Goal: Task Accomplishment & Management: Complete application form

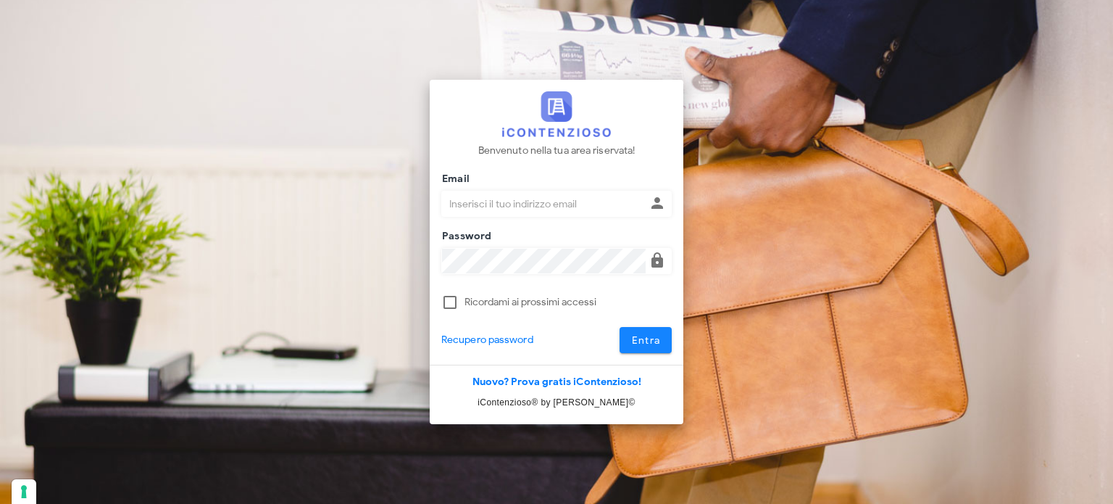
type input "avvocatobrunomaviglia@gmail.com"
click at [651, 341] on span "Entra" at bounding box center [646, 340] width 30 height 12
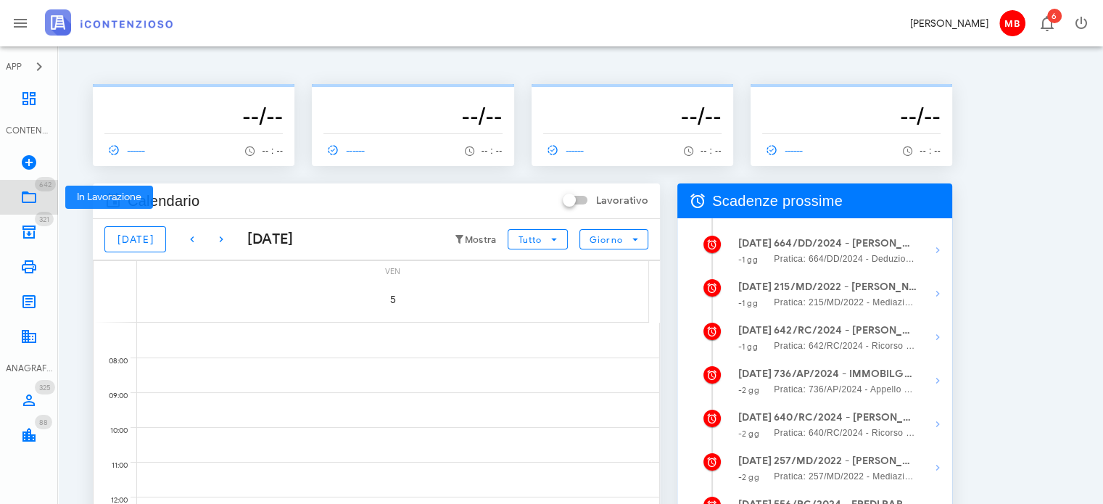
click at [28, 198] on icon at bounding box center [28, 196] width 17 height 17
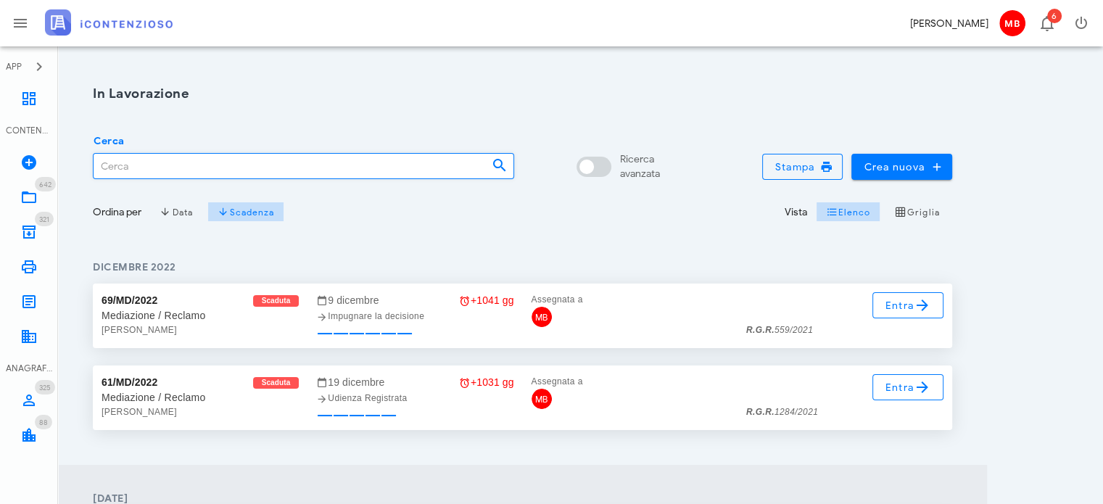
click at [234, 167] on input "Cerca" at bounding box center [287, 166] width 386 height 25
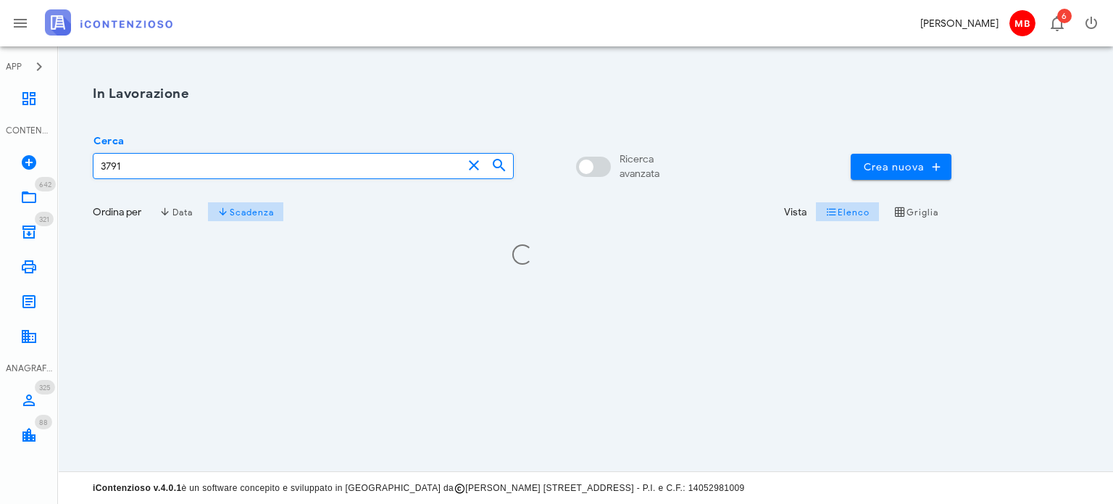
type input "3791"
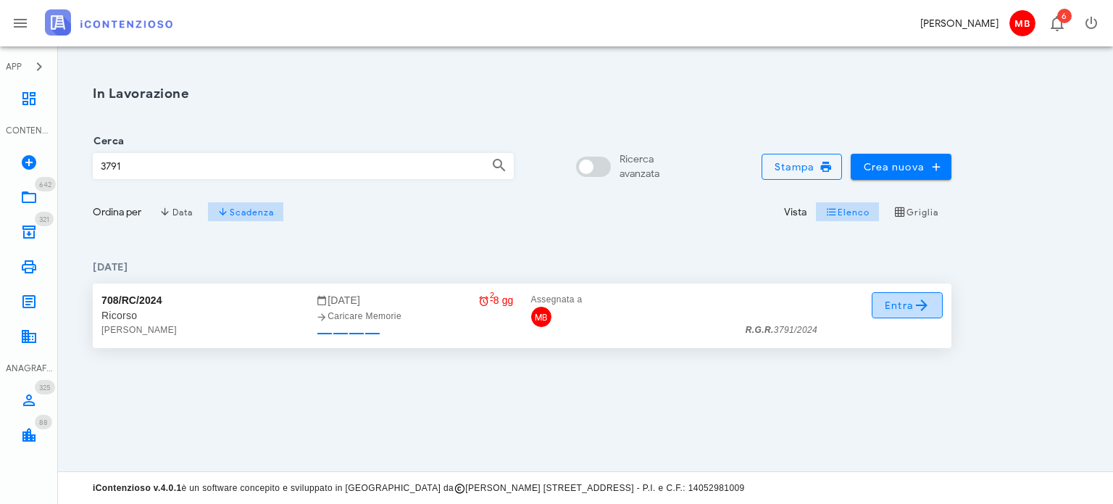
click at [920, 302] on icon at bounding box center [921, 304] width 17 height 17
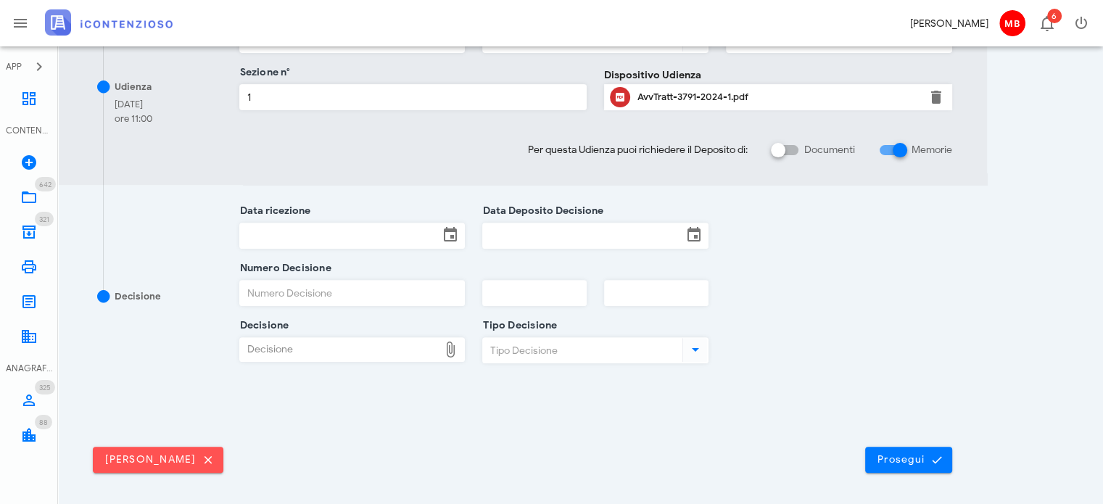
scroll to position [507, 0]
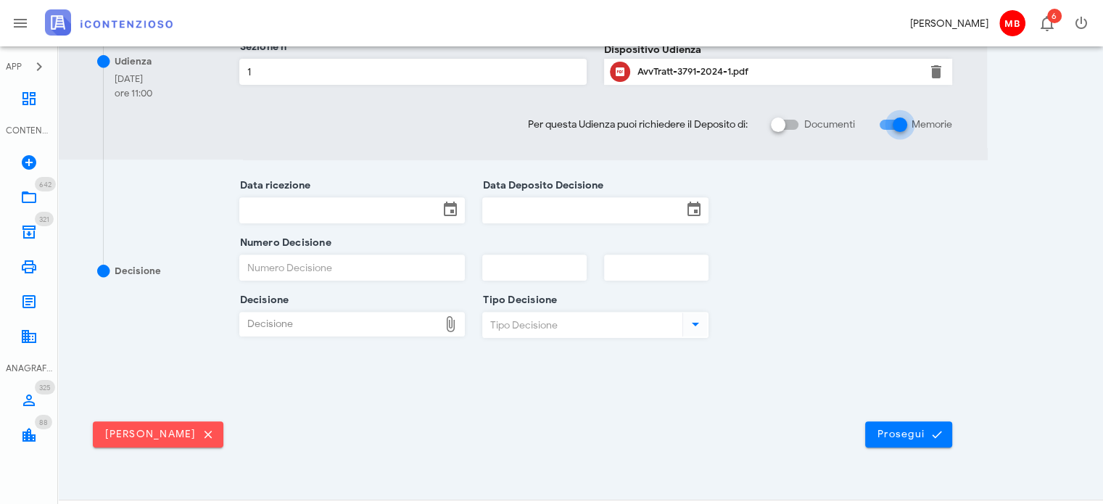
click at [900, 128] on div at bounding box center [899, 124] width 25 height 25
checkbox input "false"
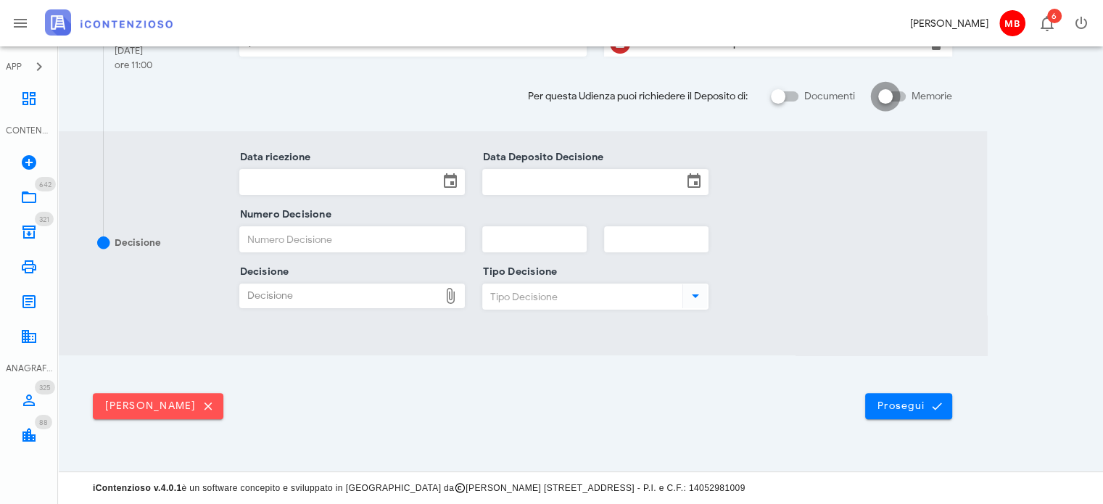
scroll to position [341, 0]
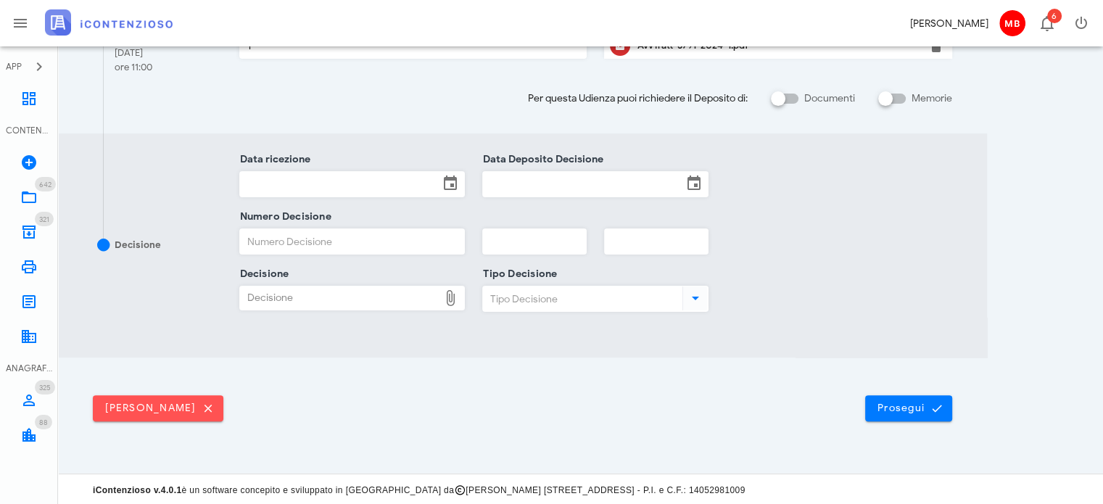
click at [352, 186] on input "Data ricezione" at bounding box center [339, 184] width 199 height 25
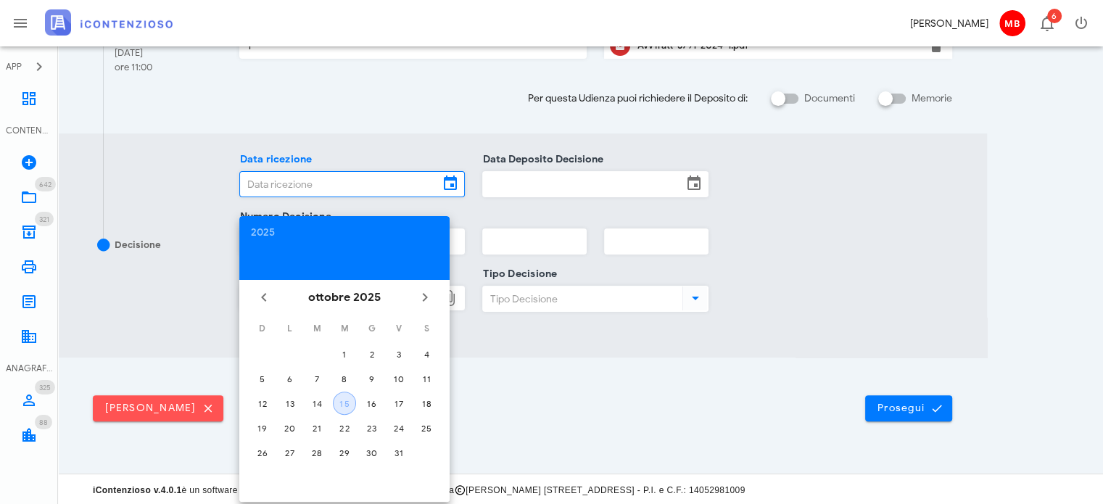
click at [341, 399] on div "15" at bounding box center [344, 403] width 22 height 11
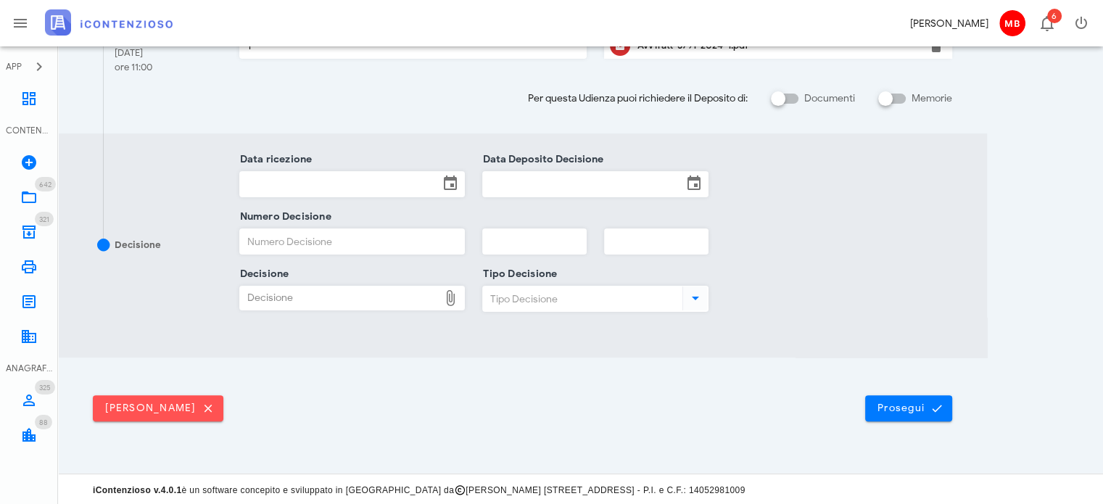
type input "15/10/2025"
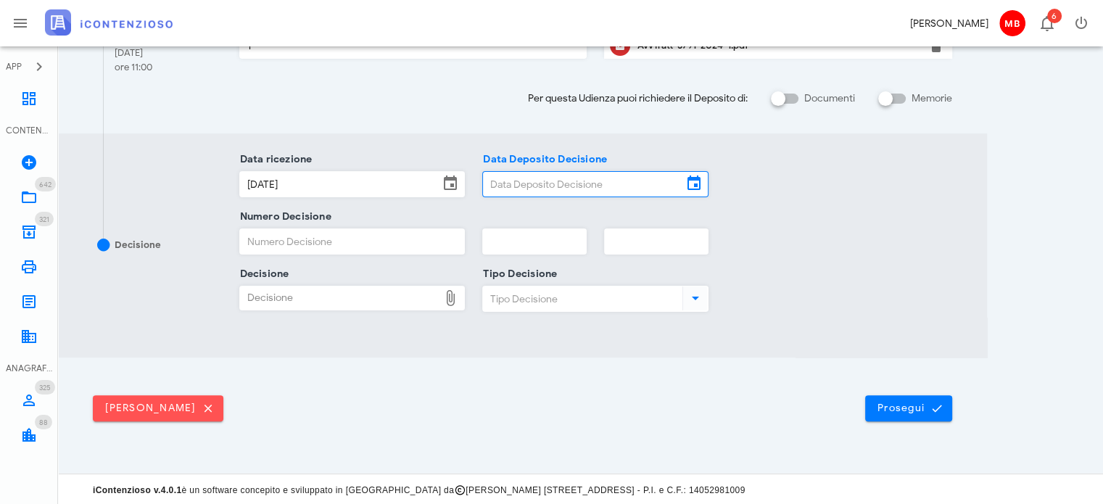
click at [571, 182] on input "Data Deposito Decisione" at bounding box center [582, 184] width 199 height 25
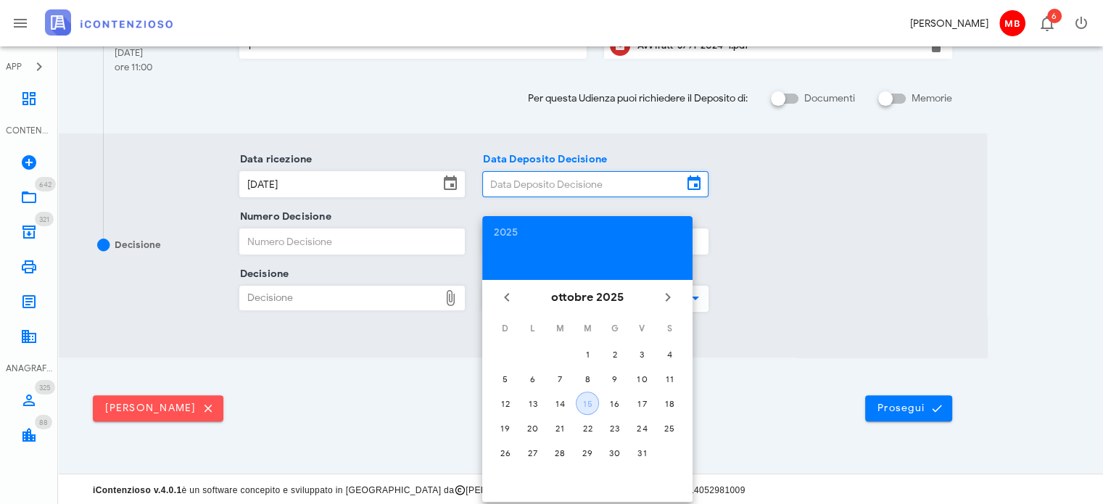
click at [584, 398] on div "15" at bounding box center [587, 403] width 22 height 11
type input "15/10/2025"
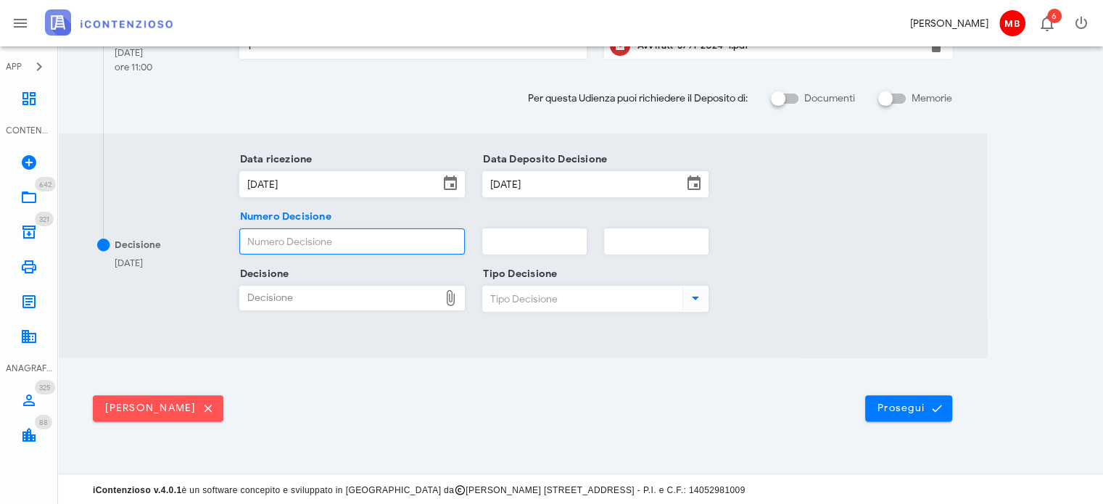
click at [373, 238] on input "Numero Decisione" at bounding box center [352, 241] width 225 height 25
type input "0000"
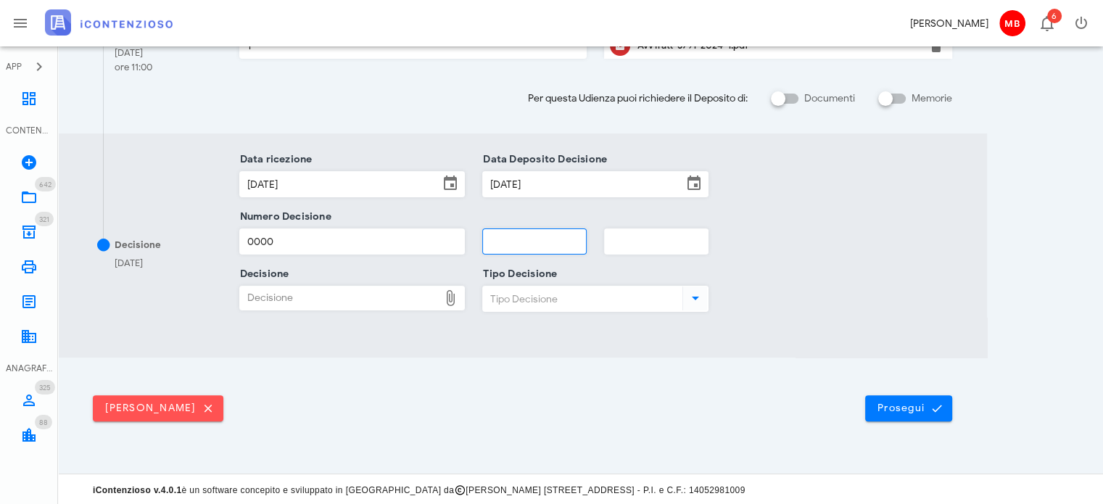
click at [502, 240] on input "text" at bounding box center [534, 241] width 103 height 25
type input "0000"
click at [317, 302] on div "Decisione" at bounding box center [339, 297] width 199 height 23
type input "C:\fakepath\ComProvv___3791_2024.pdf"
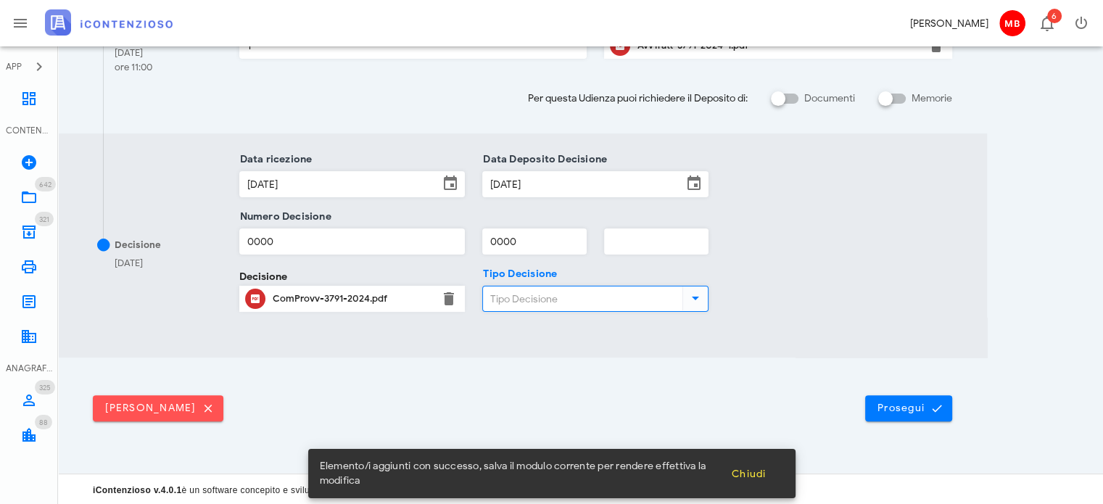
click at [518, 292] on input "Tipo Decisione" at bounding box center [581, 298] width 196 height 25
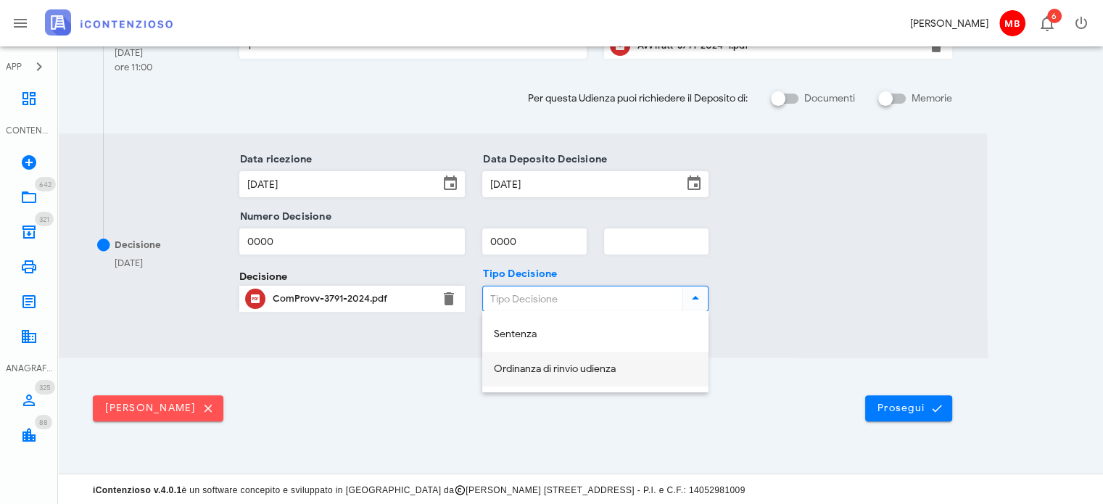
click at [535, 374] on div "Ordinanza di rinvio udienza" at bounding box center [595, 369] width 203 height 12
type input "Ordinanza di rinvio udienza"
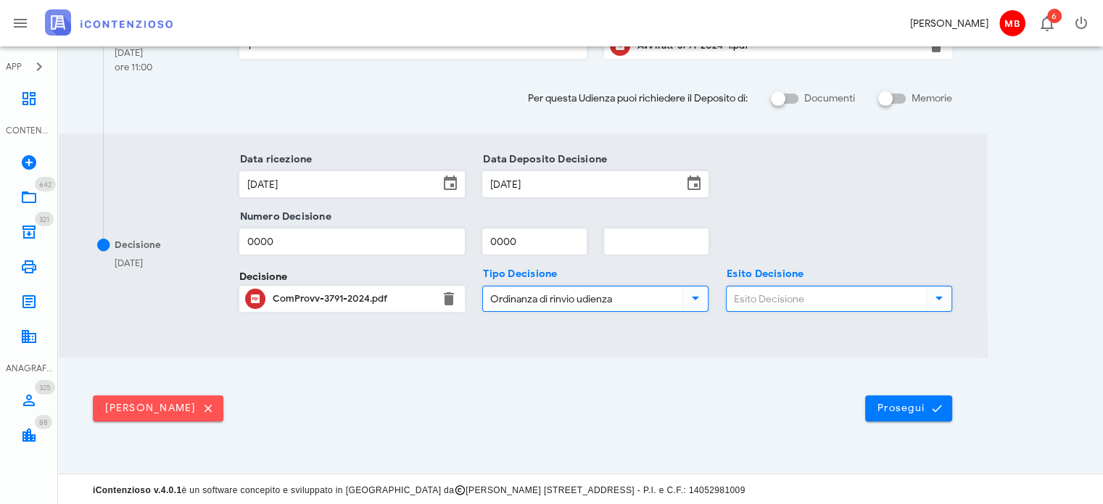
click at [797, 298] on input "Esito Decisione" at bounding box center [824, 298] width 196 height 25
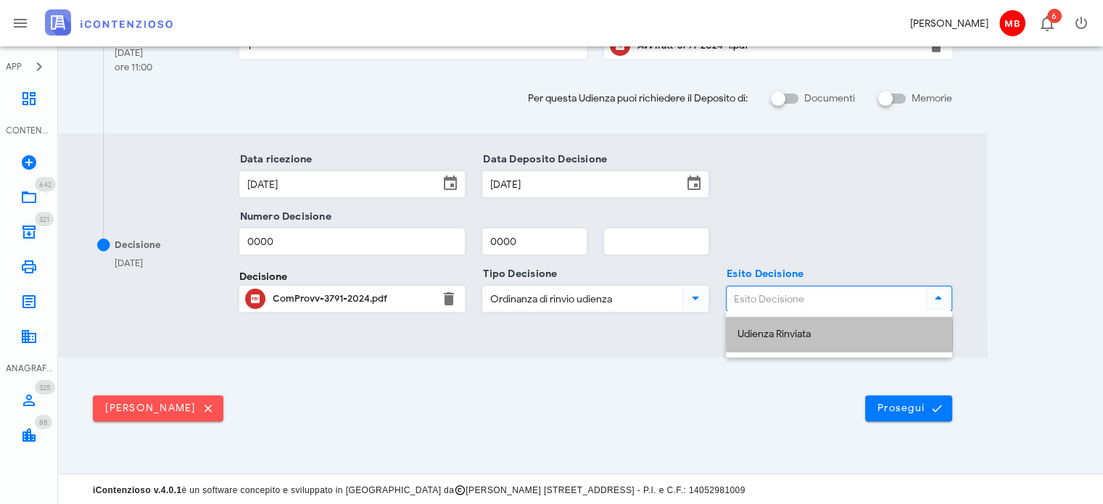
click at [799, 333] on div "Udienza Rinviata" at bounding box center [838, 334] width 203 height 12
type input "Udienza Rinviata"
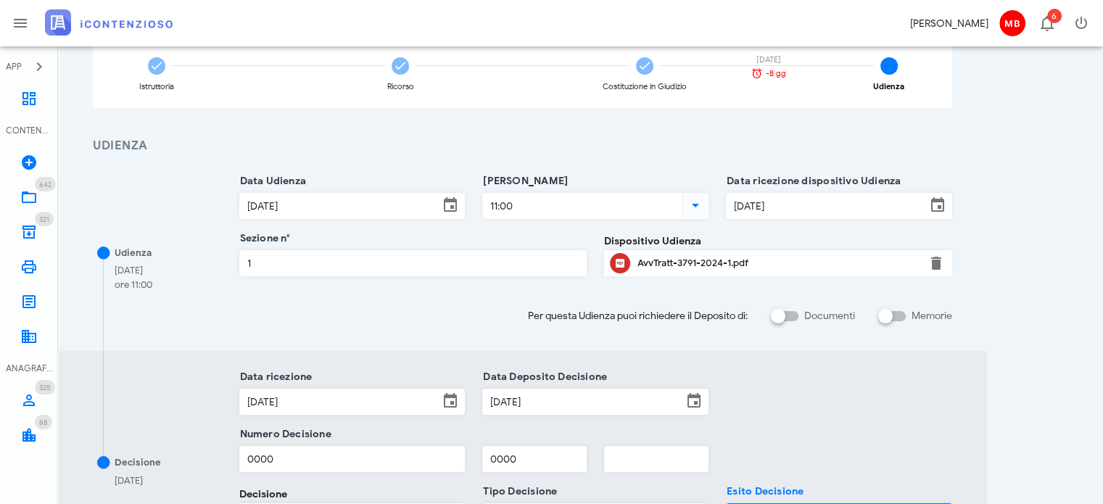
scroll to position [341, 0]
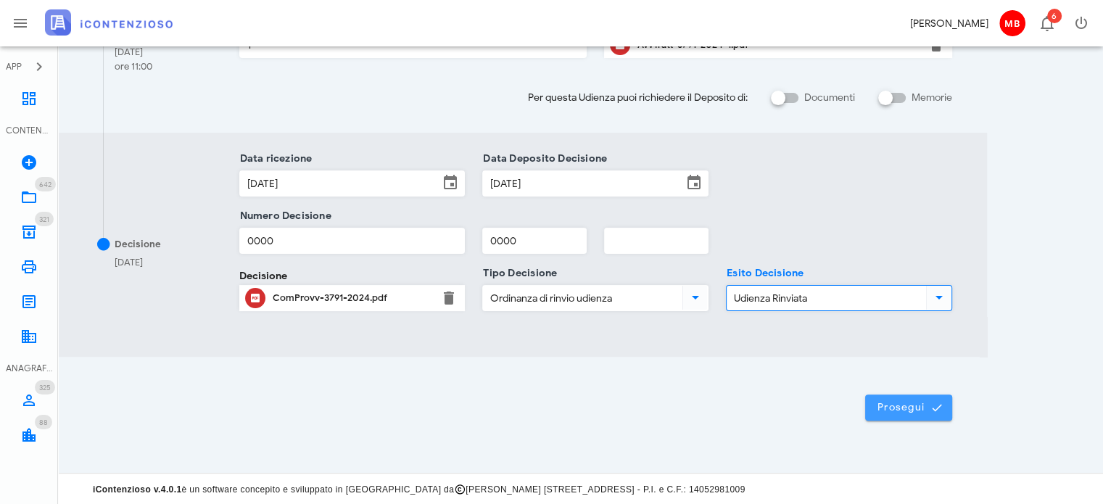
click at [891, 397] on button "Prosegui" at bounding box center [908, 407] width 87 height 26
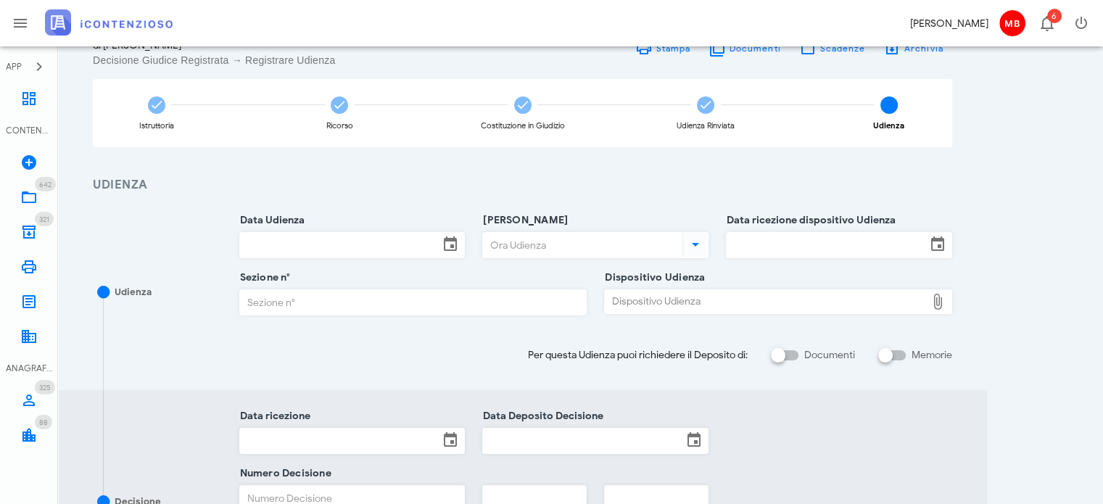
scroll to position [51, 0]
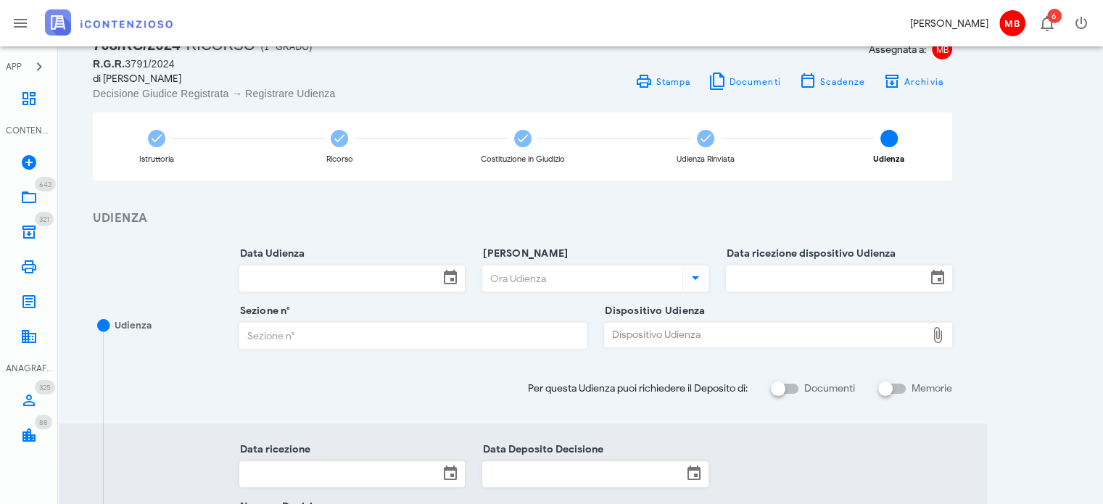
click at [397, 324] on input "Sezione n°" at bounding box center [413, 335] width 346 height 25
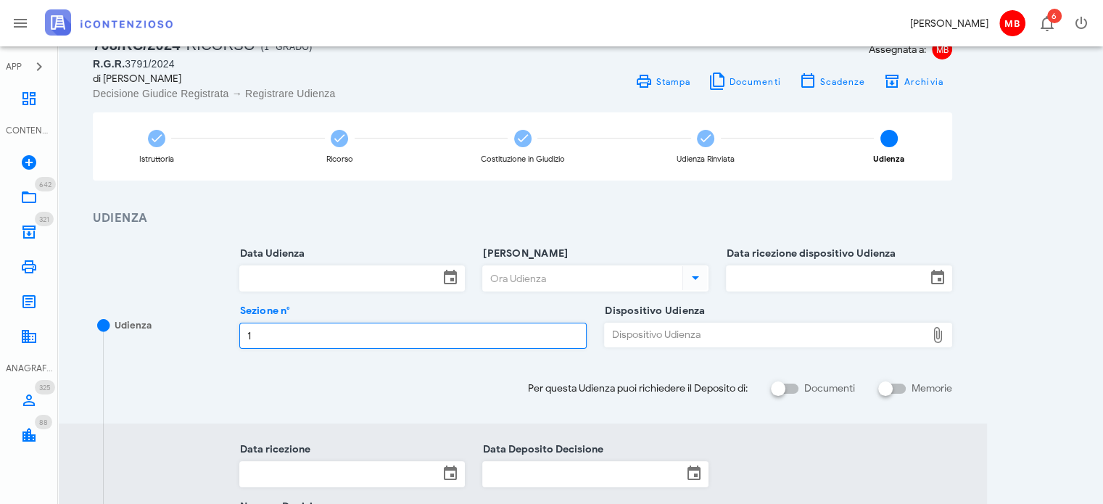
type input "1"
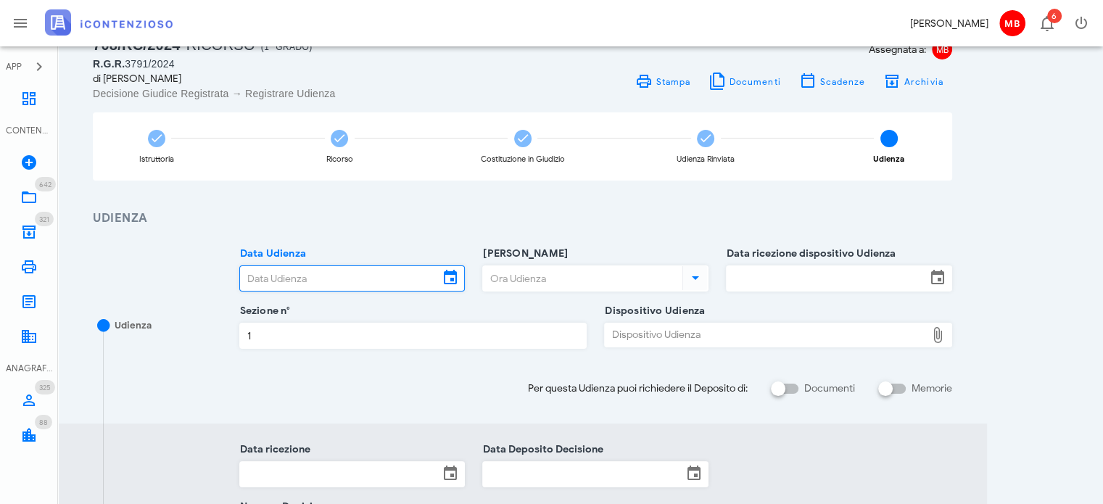
click at [341, 276] on input "Data Udienza" at bounding box center [339, 278] width 199 height 25
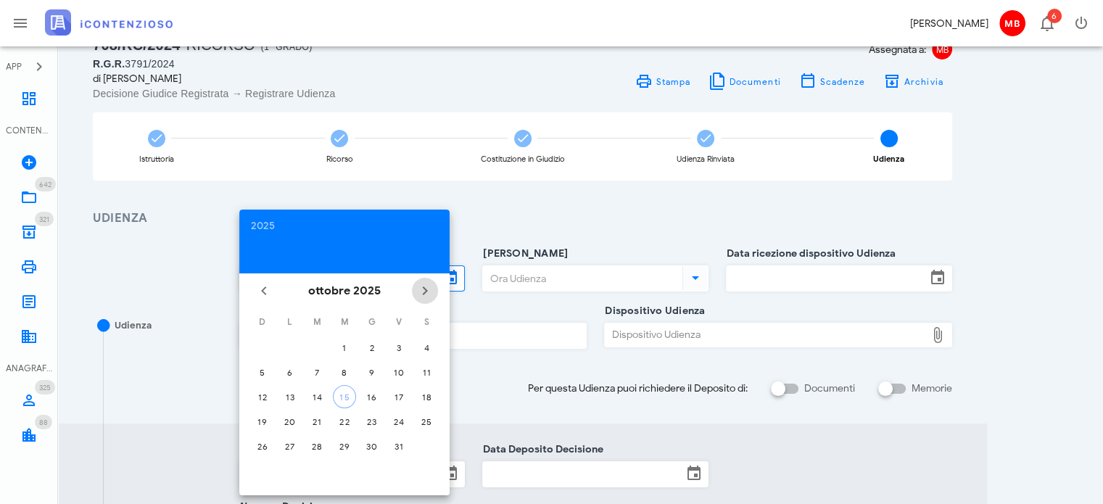
click at [420, 289] on icon "Il prossimo mese" at bounding box center [424, 290] width 17 height 17
click at [291, 344] on div "1" at bounding box center [289, 347] width 23 height 11
type input "01/12/2025"
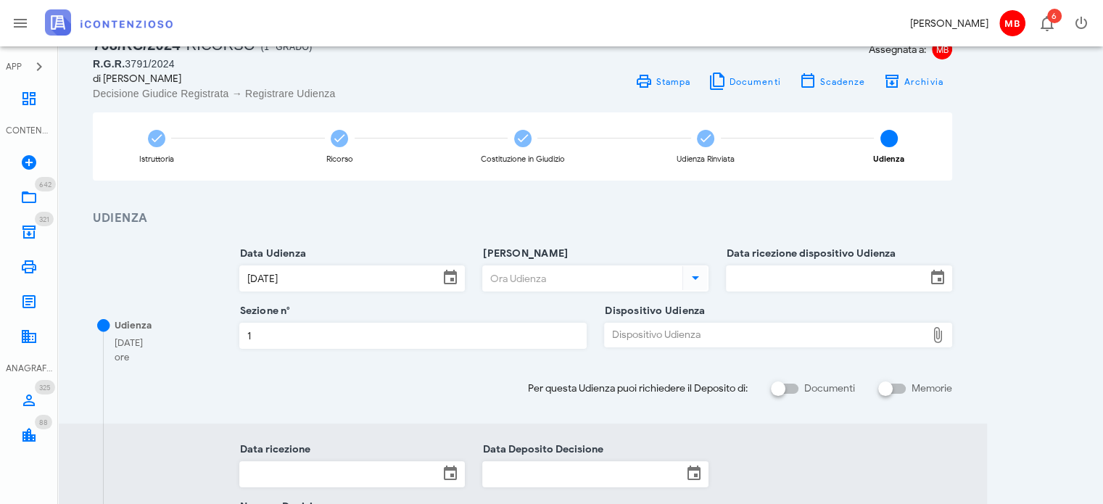
click at [552, 281] on input "Ora Udienza" at bounding box center [581, 278] width 196 height 25
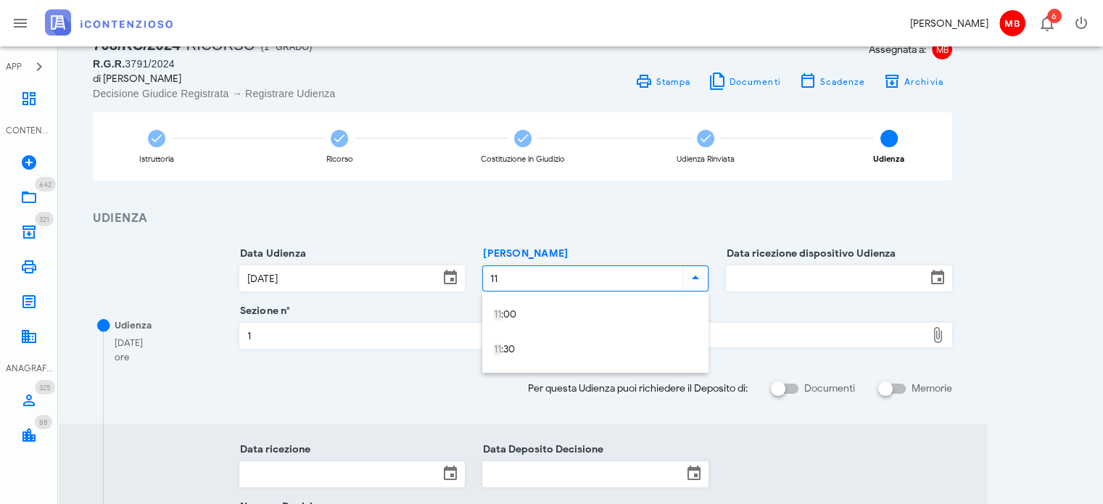
click at [760, 281] on input "Data ricezione dispositivo Udienza" at bounding box center [825, 278] width 199 height 25
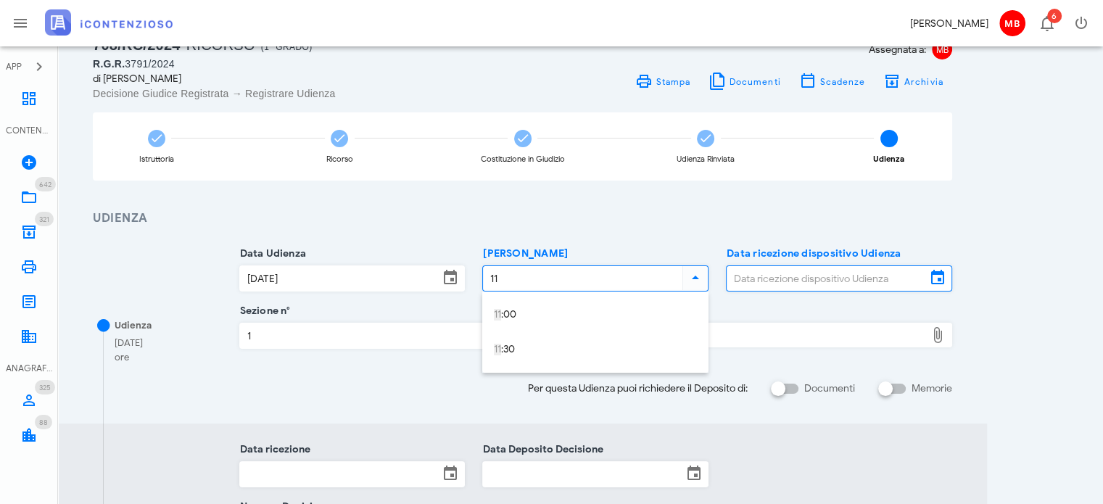
type input "10:00"
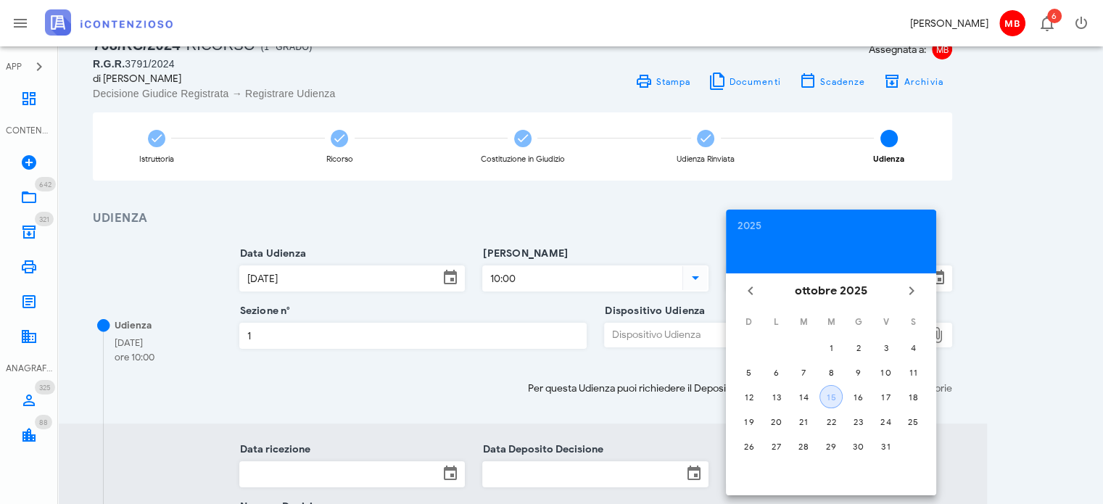
click at [828, 396] on div "15" at bounding box center [831, 396] width 22 height 11
type input "15/10/2025"
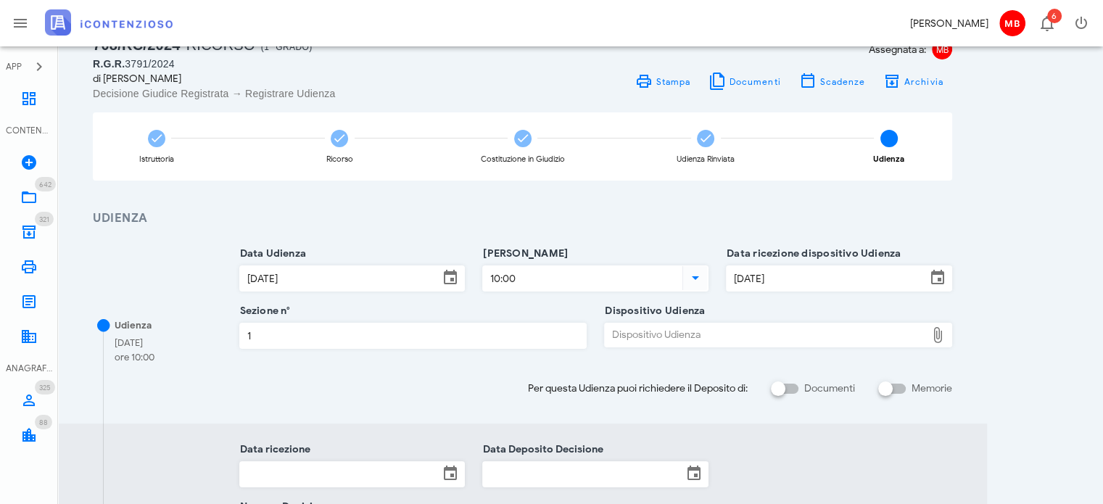
click at [685, 333] on div "Dispositivo Udienza" at bounding box center [765, 334] width 321 height 23
type input "C:\fakepath\ComProvv___3791_2024.pdf"
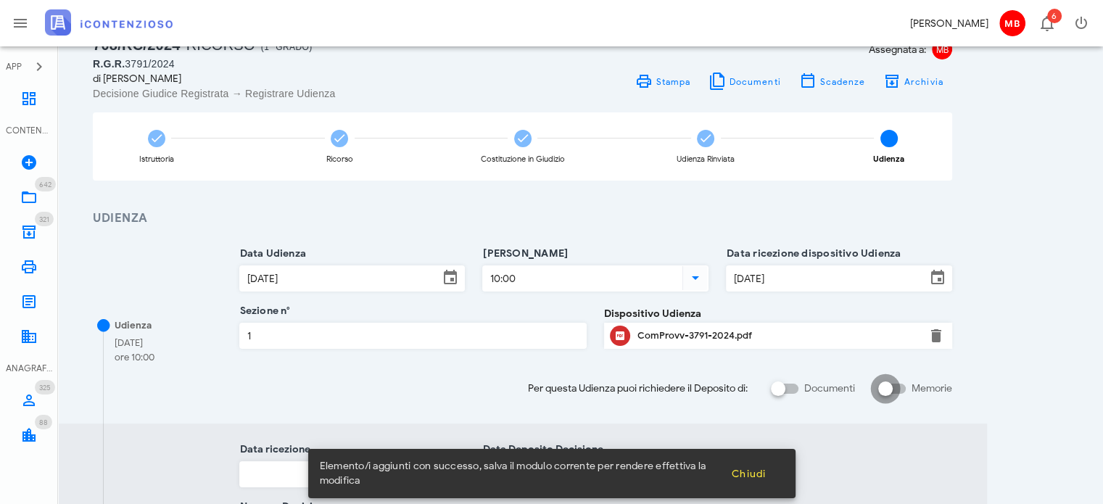
click at [896, 385] on div at bounding box center [885, 388] width 25 height 25
checkbox input "true"
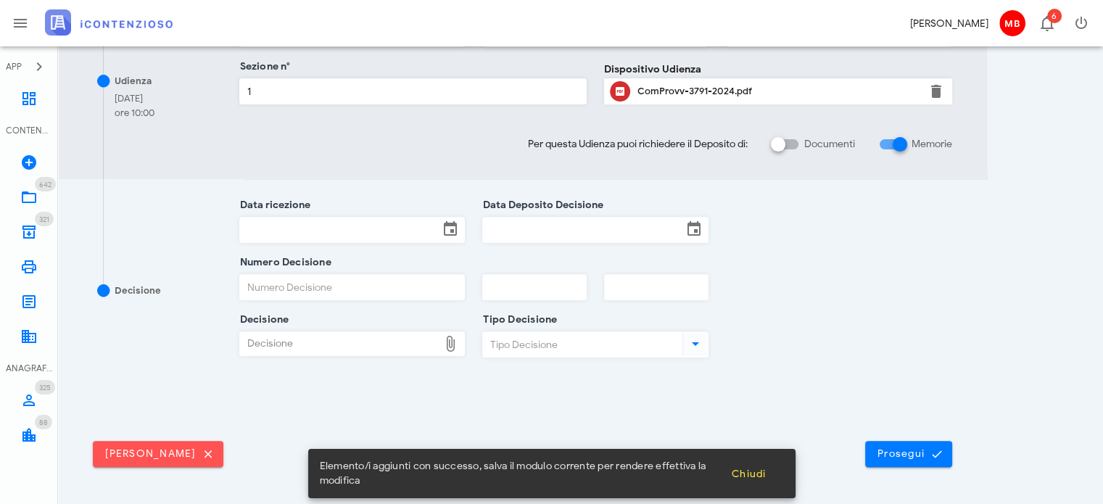
scroll to position [534, 0]
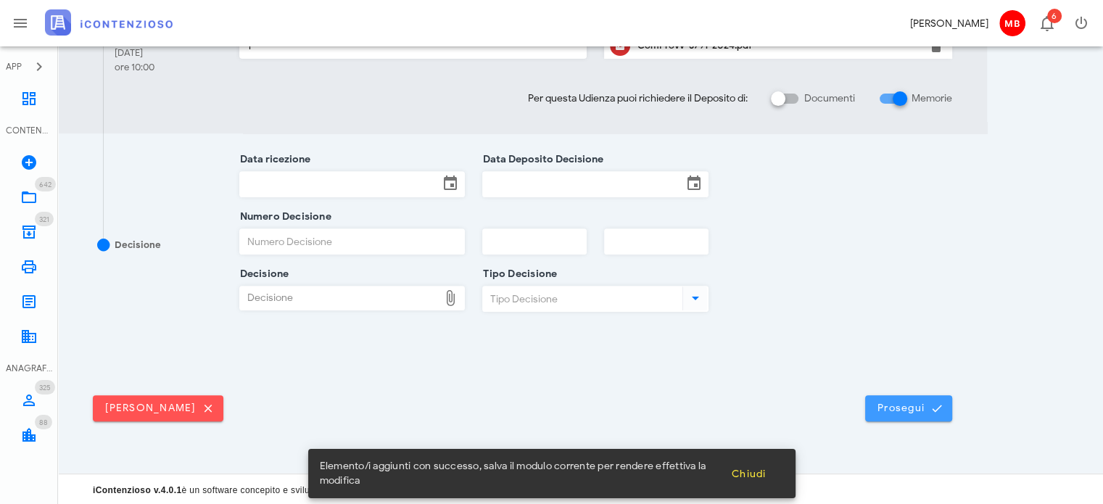
click at [889, 410] on span "Prosegui" at bounding box center [908, 408] width 64 height 13
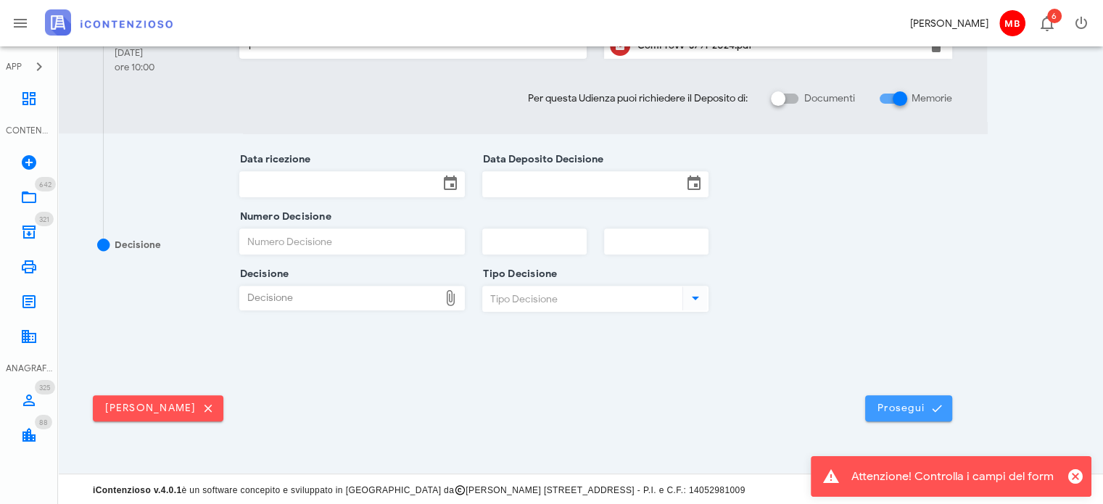
click at [889, 409] on span "Prosegui" at bounding box center [908, 408] width 64 height 13
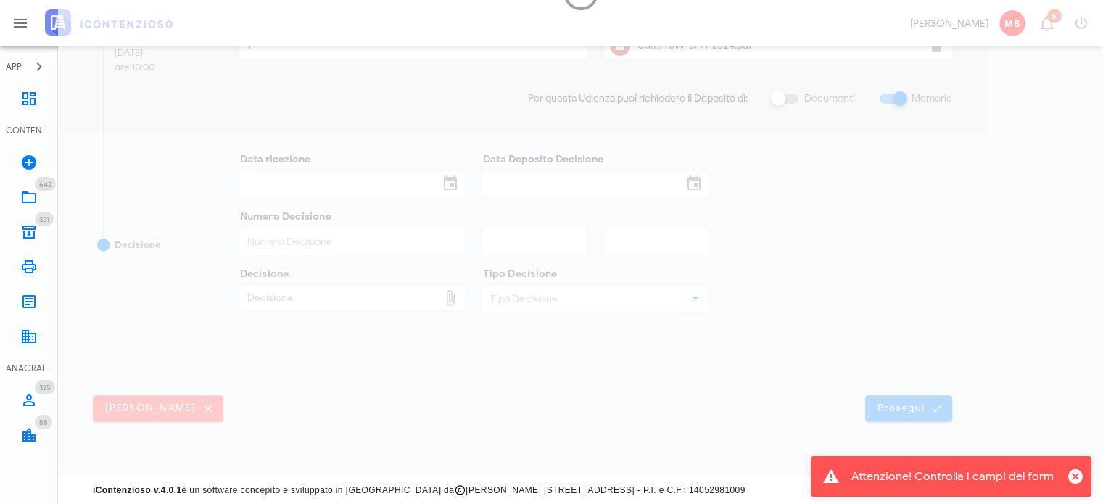
scroll to position [0, 0]
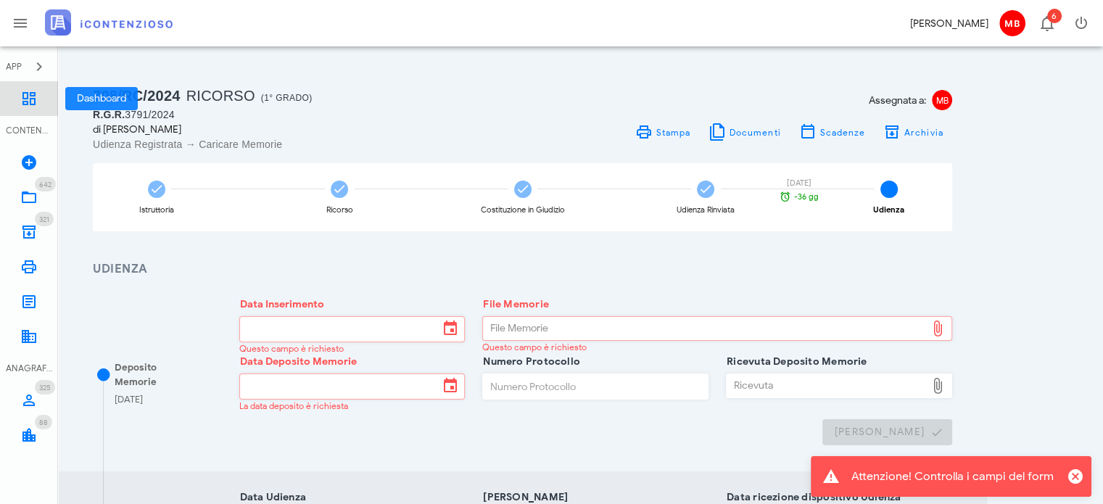
click at [31, 94] on icon at bounding box center [28, 98] width 17 height 17
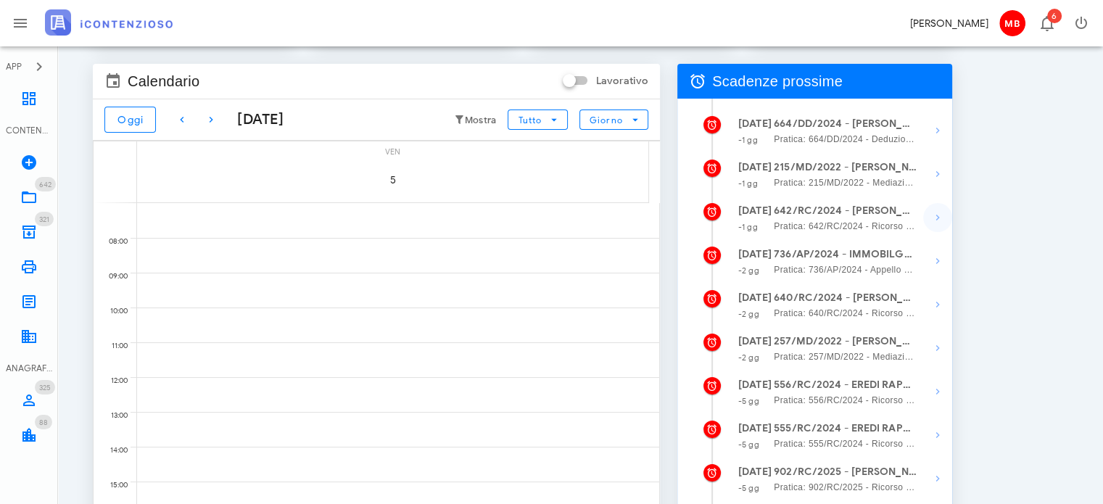
scroll to position [145, 0]
